Goal: Information Seeking & Learning: Learn about a topic

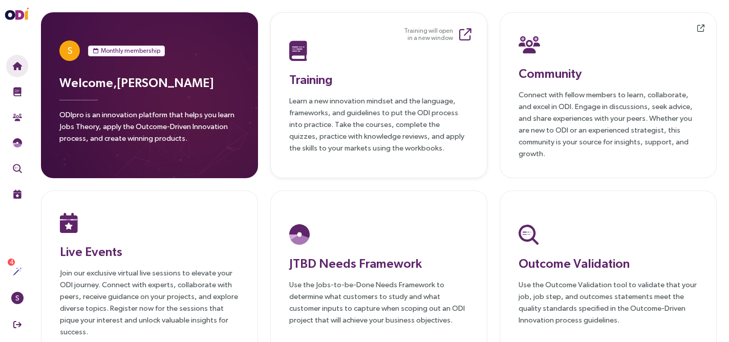
click at [310, 78] on h3 "Training" at bounding box center [378, 79] width 179 height 18
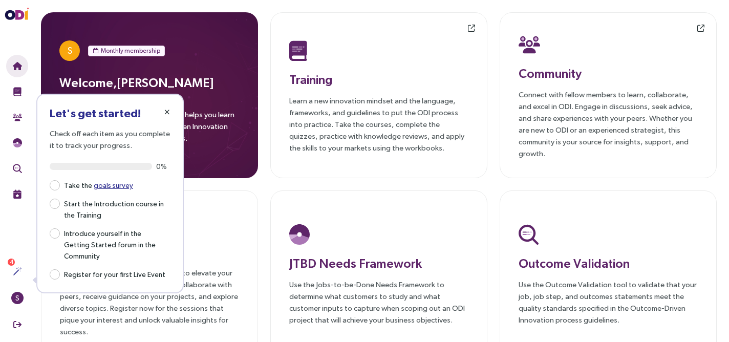
click at [166, 112] on icon "button" at bounding box center [167, 111] width 6 height 7
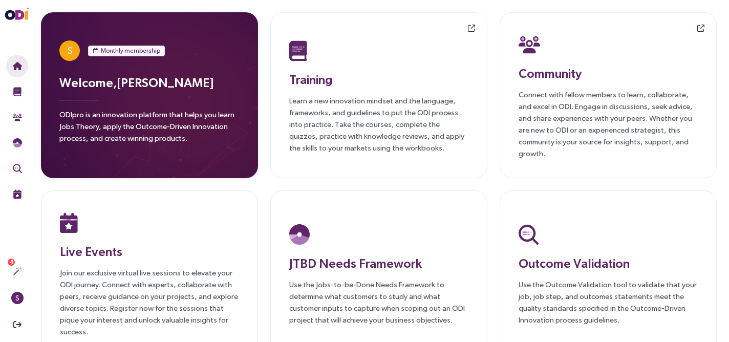
click at [115, 100] on div "Welcome, [PERSON_NAME] ODIpro is an innovation platform that helps you learn Jo…" at bounding box center [149, 111] width 180 height 77
click at [315, 77] on h3 "Training" at bounding box center [378, 79] width 179 height 18
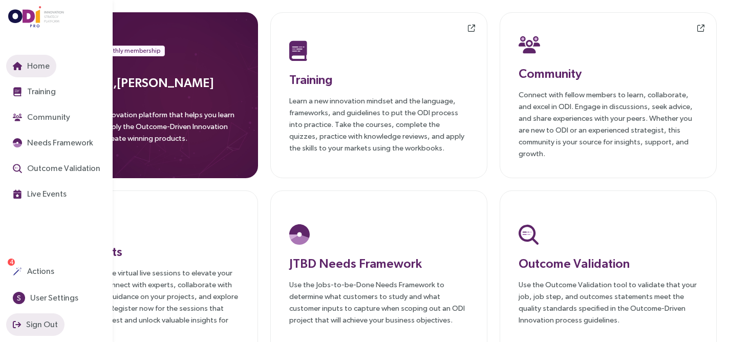
click at [37, 324] on span "Sign Out" at bounding box center [41, 324] width 34 height 13
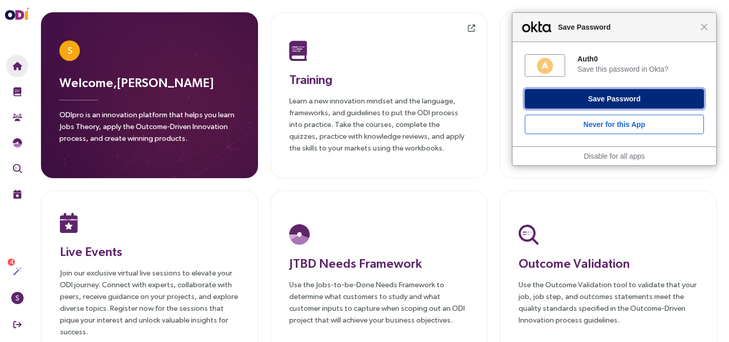
click at [633, 98] on button "Save Password" at bounding box center [614, 98] width 179 height 19
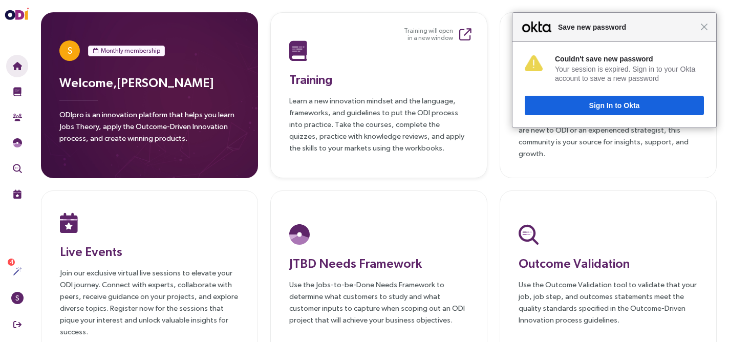
click at [322, 84] on h3 "Training" at bounding box center [378, 79] width 179 height 18
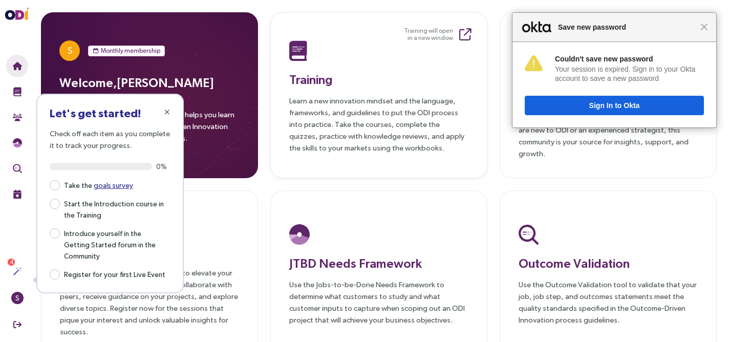
click at [312, 79] on h3 "Training" at bounding box center [378, 79] width 179 height 18
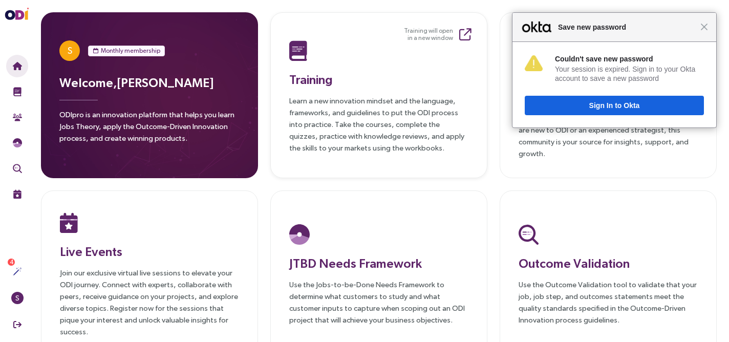
click at [318, 80] on h3 "Training" at bounding box center [378, 79] width 179 height 18
click at [315, 80] on h3 "Training" at bounding box center [378, 79] width 179 height 18
